Goal: Navigation & Orientation: Find specific page/section

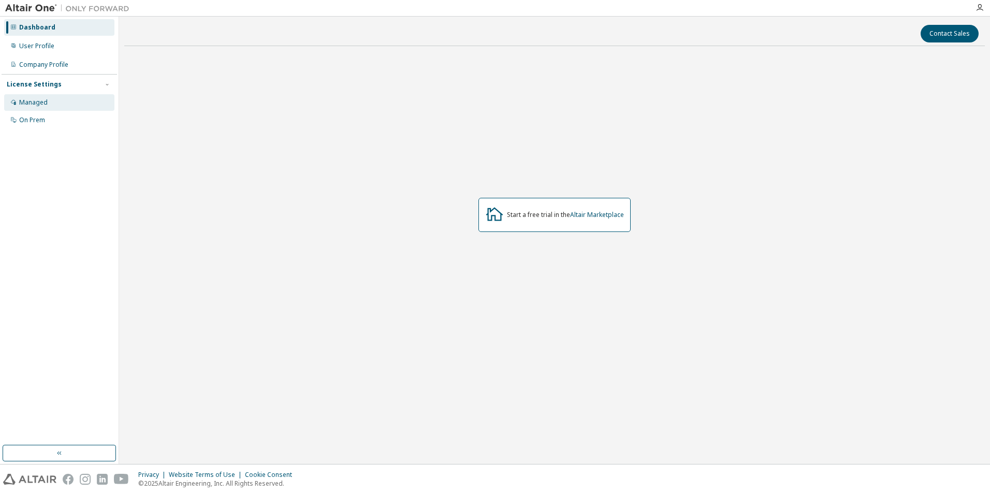
click at [40, 105] on div "Managed" at bounding box center [33, 102] width 28 height 8
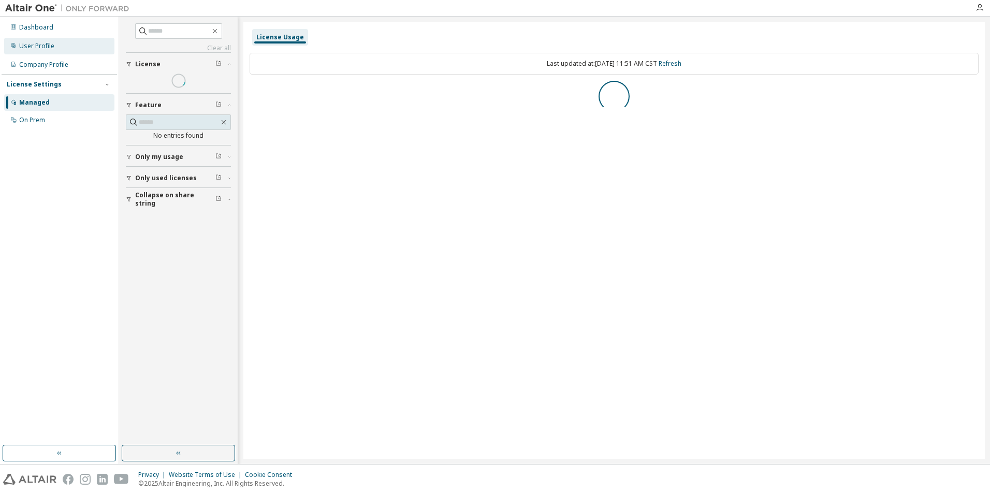
click at [32, 42] on div "User Profile" at bounding box center [36, 46] width 35 height 8
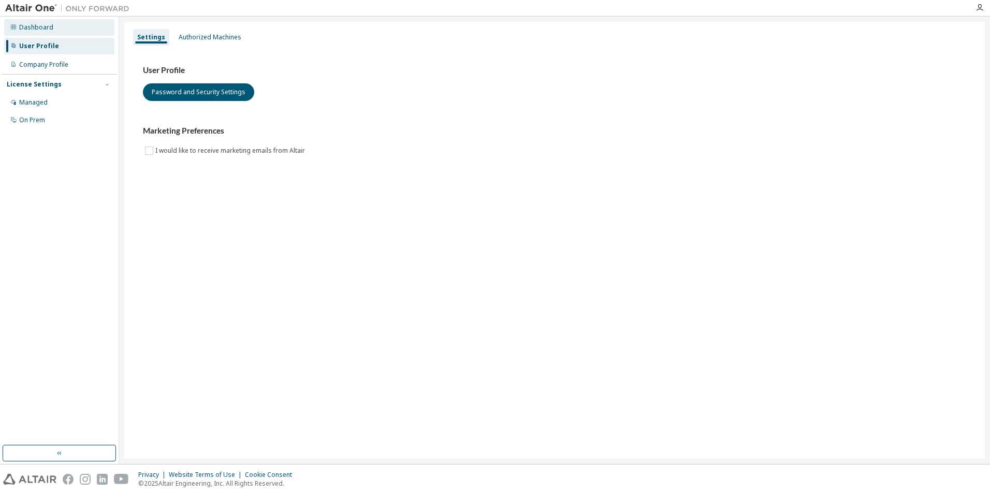
click at [59, 25] on div "Dashboard" at bounding box center [59, 27] width 110 height 17
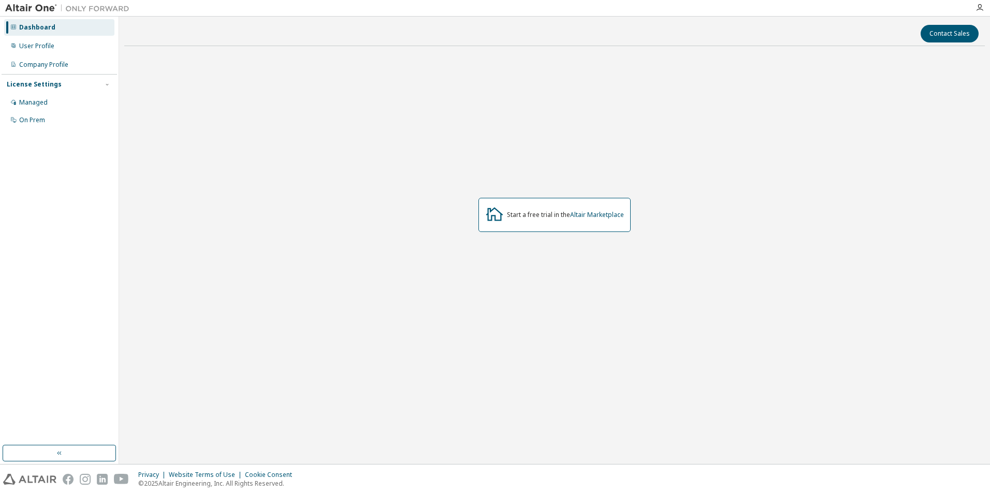
click at [550, 215] on div "Start a free trial in the Altair Marketplace" at bounding box center [565, 215] width 117 height 8
